Goal: Task Accomplishment & Management: Manage account settings

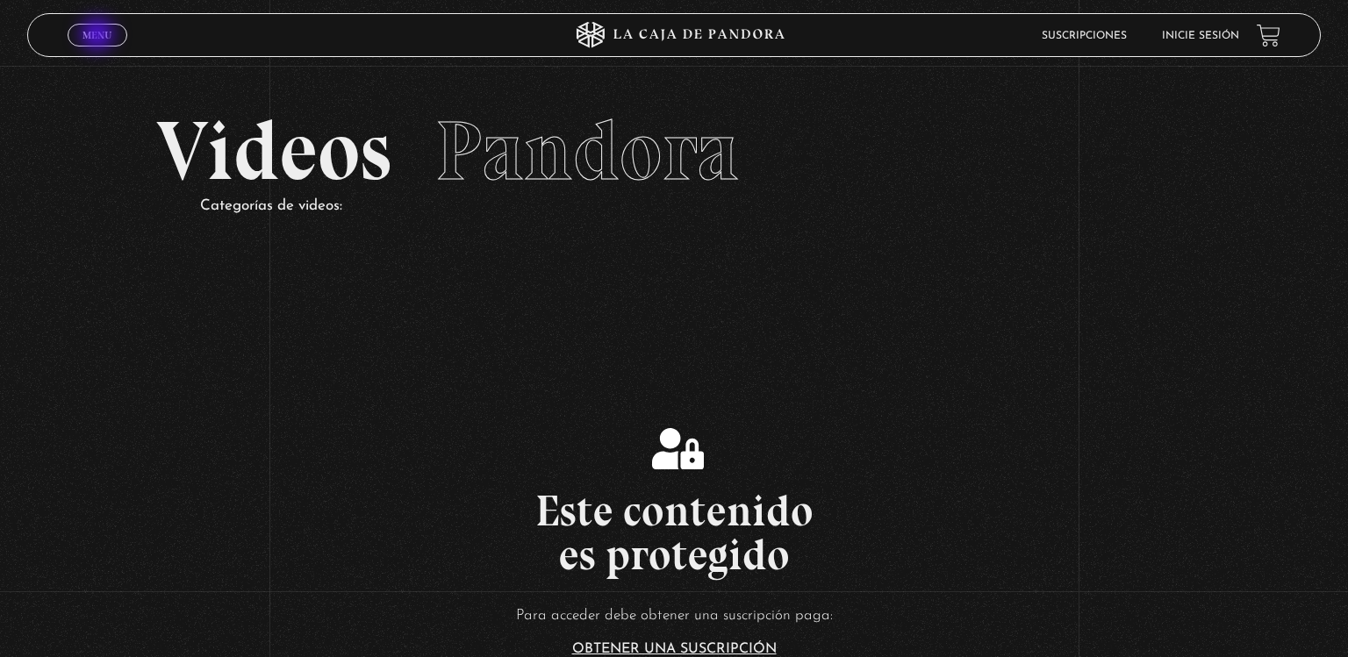
click at [99, 36] on span "Menu" at bounding box center [96, 35] width 29 height 11
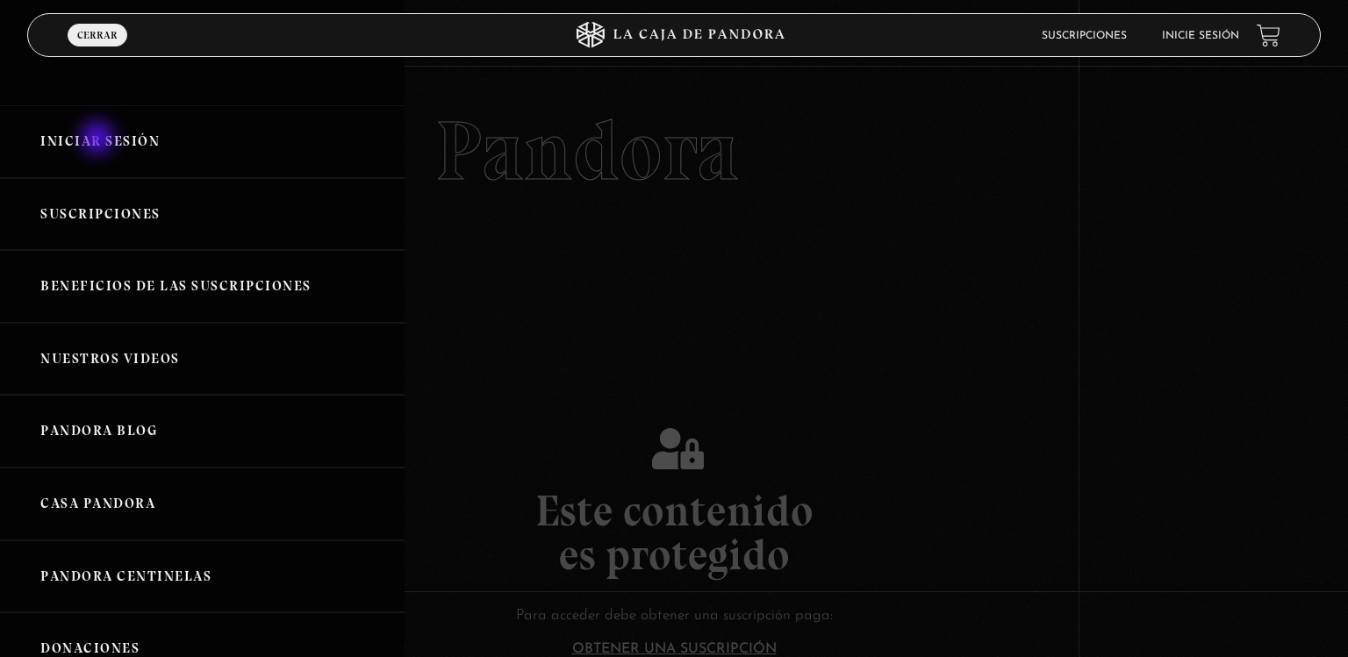
click at [99, 139] on link "Iniciar Sesión" at bounding box center [202, 141] width 404 height 73
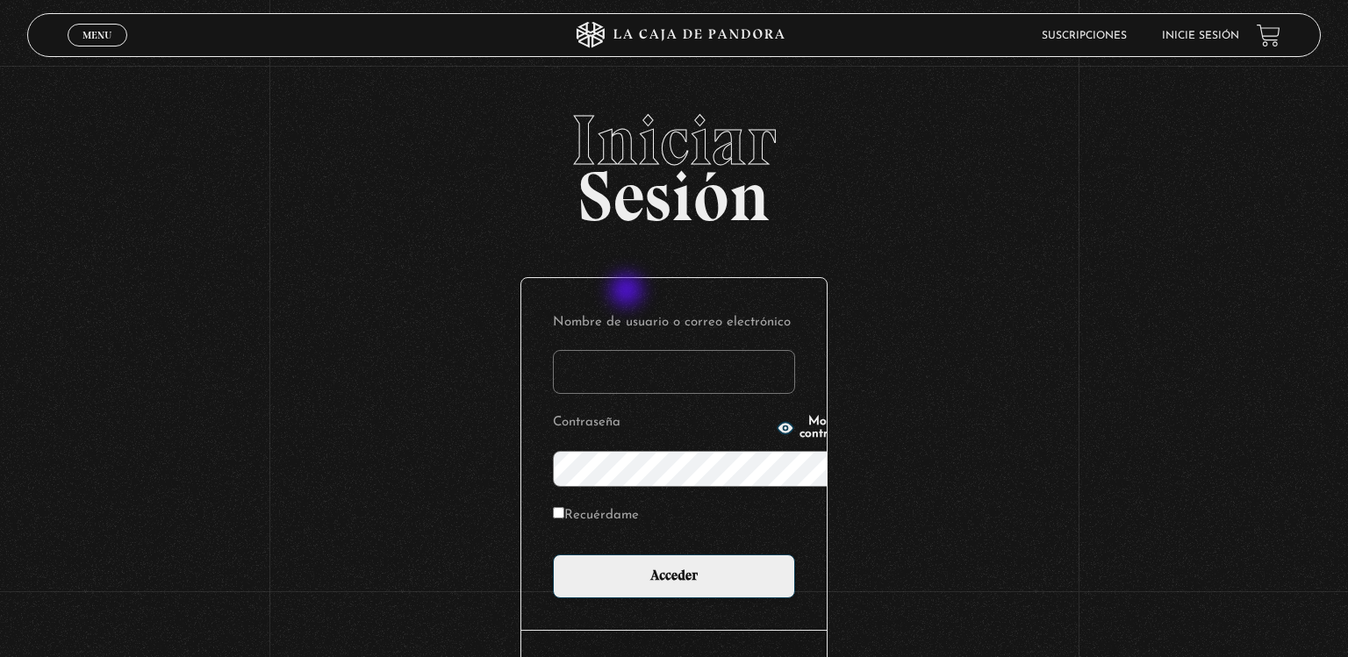
click at [628, 350] on input "Nombre de usuario o correo electrónico" at bounding box center [674, 372] width 242 height 44
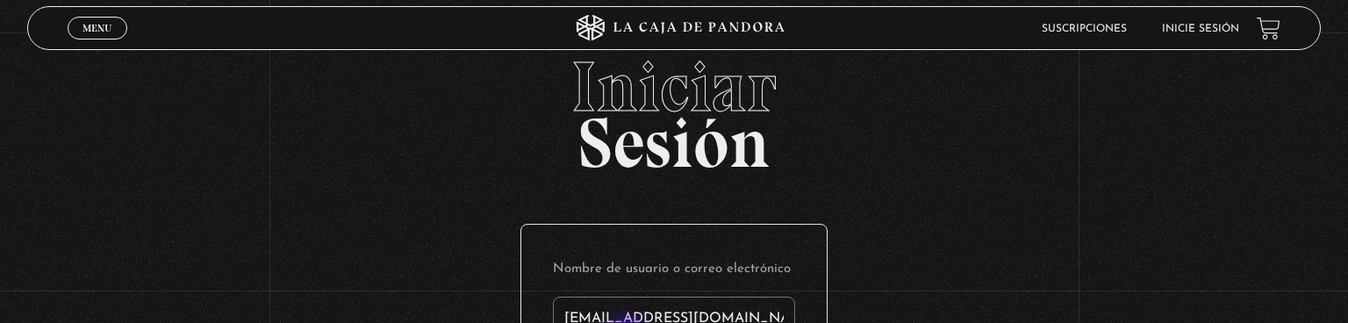
type input "maramile@hotmail.com"
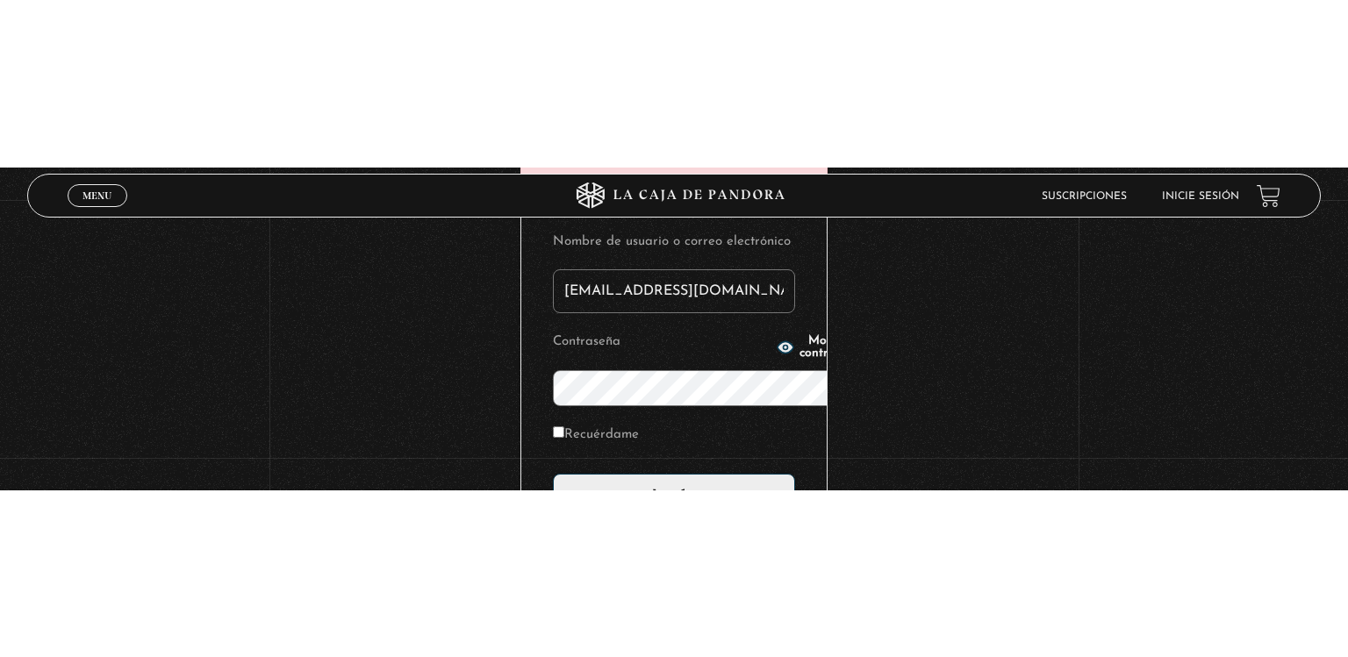
scroll to position [11, 0]
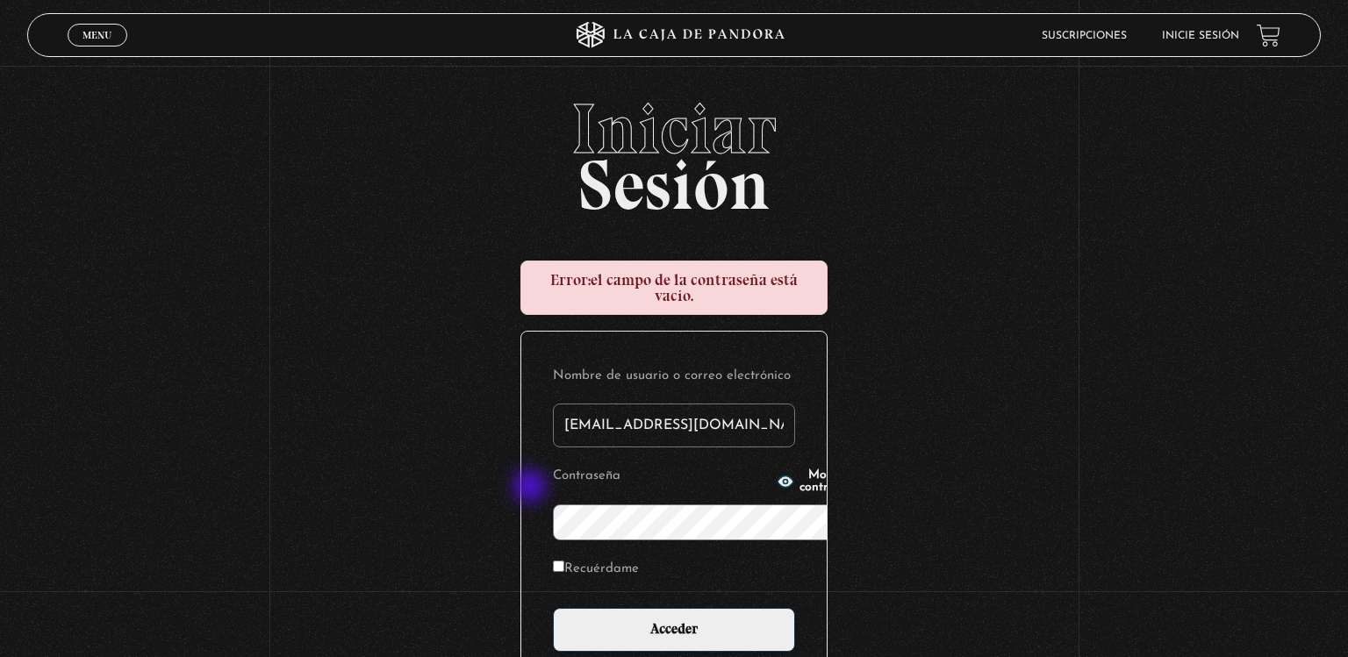
click at [777, 487] on icon "button" at bounding box center [785, 481] width 16 height 11
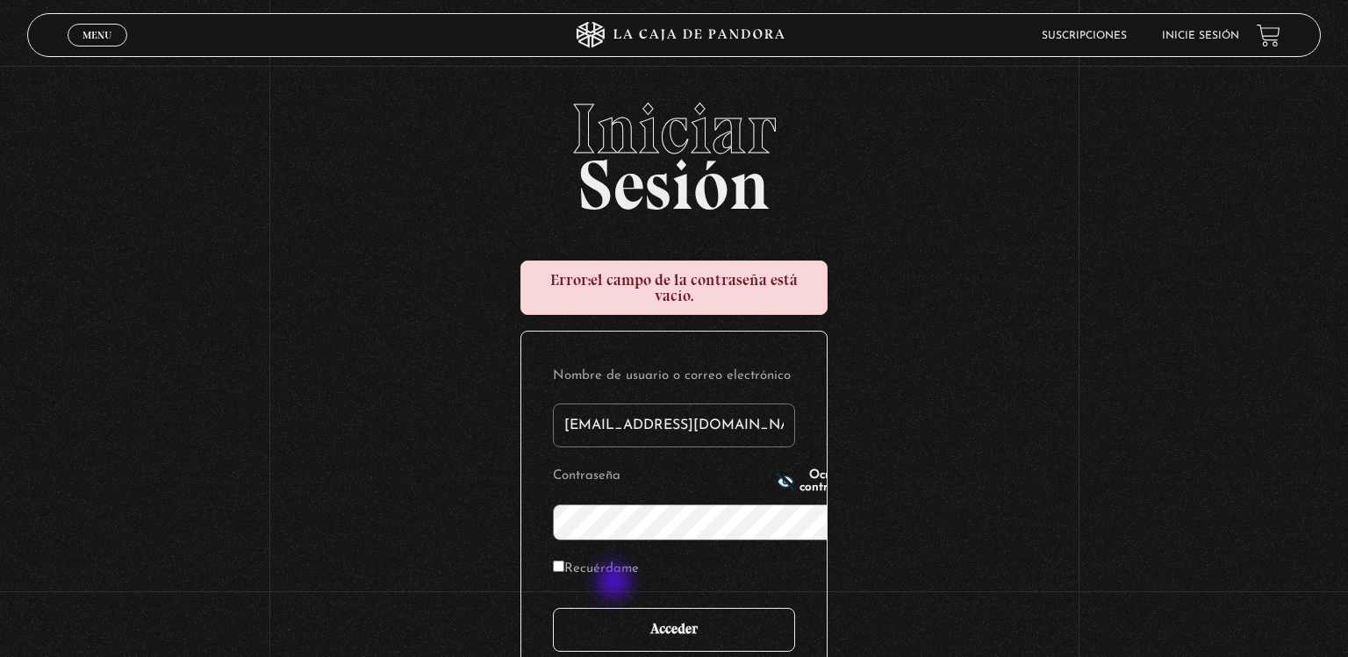
click at [616, 608] on input "Acceder" at bounding box center [674, 630] width 242 height 44
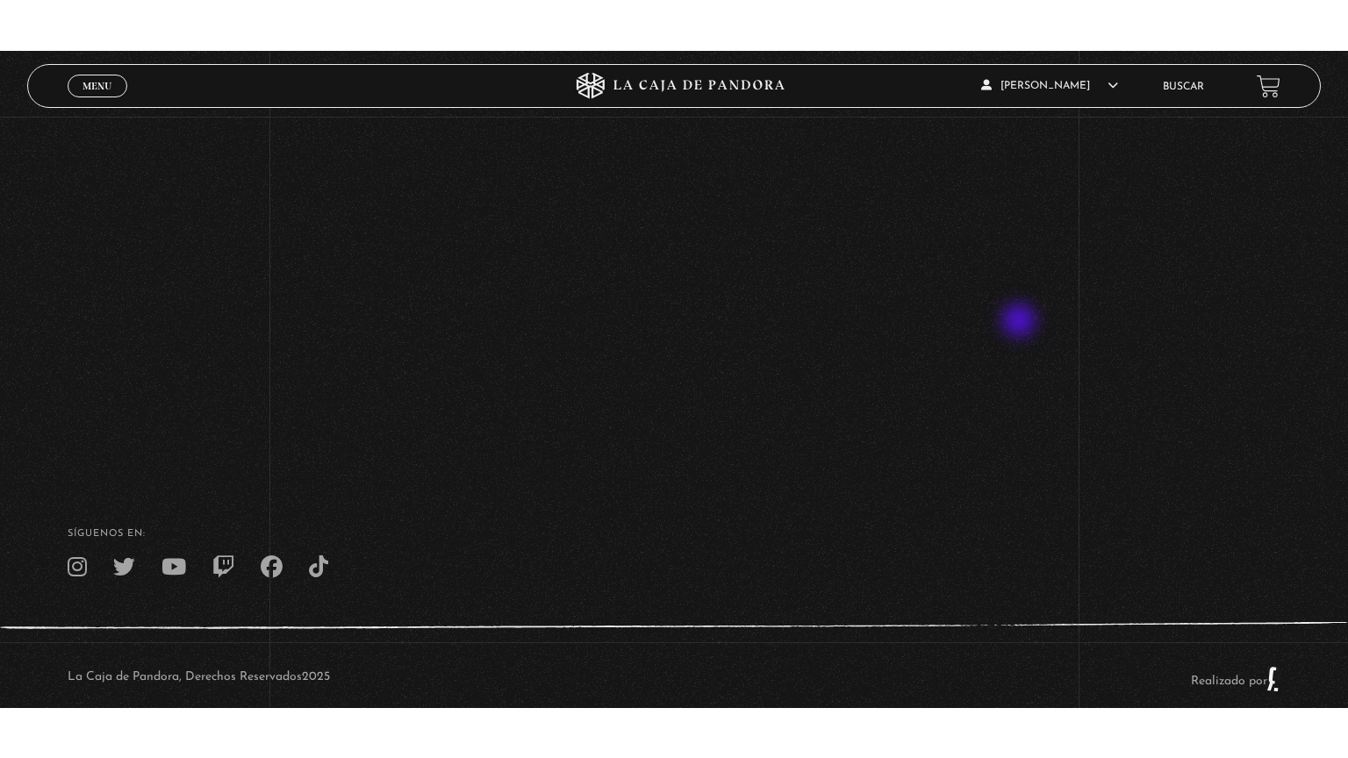
scroll to position [379, 0]
